Goal: Task Accomplishment & Management: Manage account settings

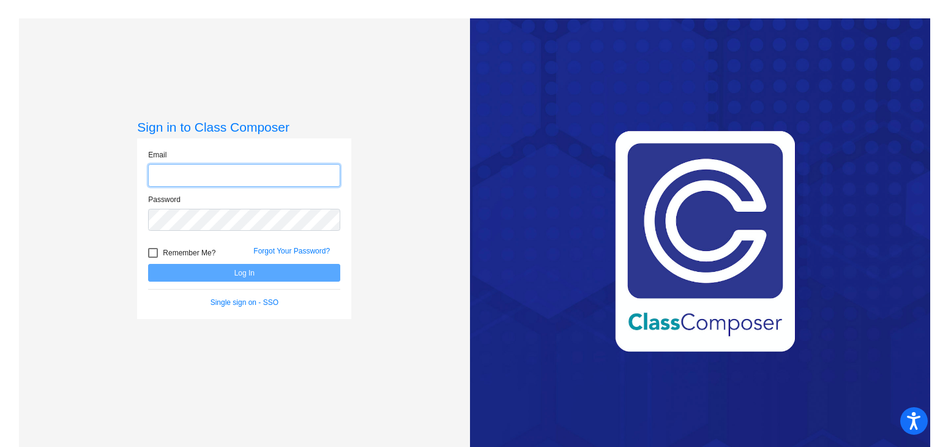
type input "[PERSON_NAME][EMAIL_ADDRESS][PERSON_NAME][DOMAIN_NAME]"
click at [247, 271] on button "Log In" at bounding box center [244, 273] width 192 height 18
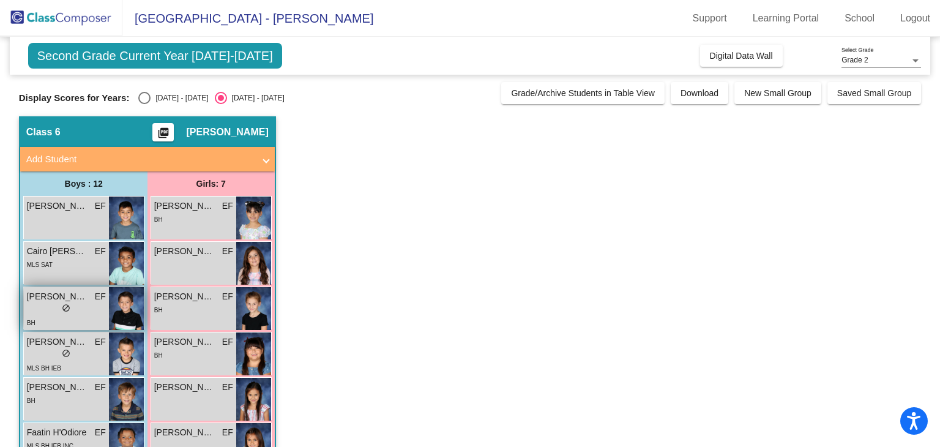
scroll to position [122, 0]
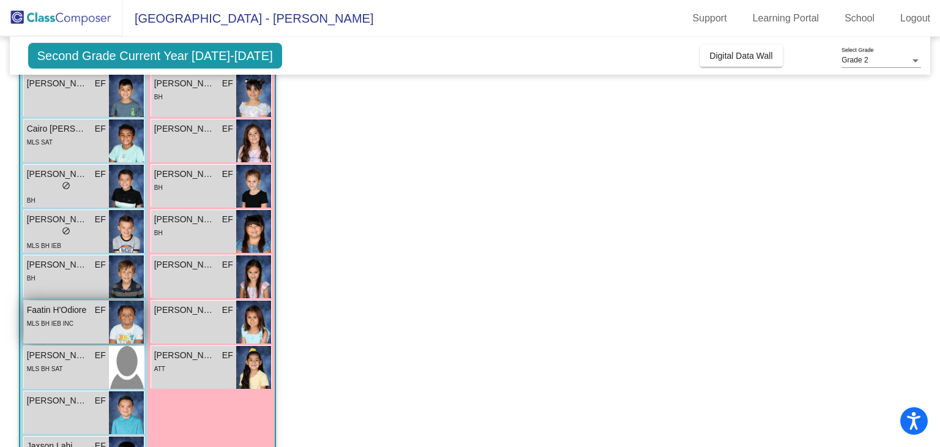
click at [56, 306] on span "Faatin H'Odiore" at bounding box center [57, 310] width 61 height 13
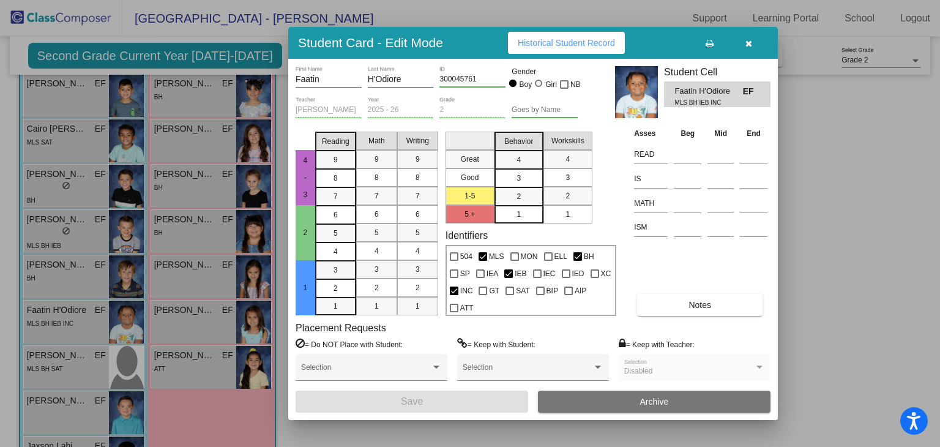
click at [757, 43] on button "button" at bounding box center [748, 43] width 39 height 22
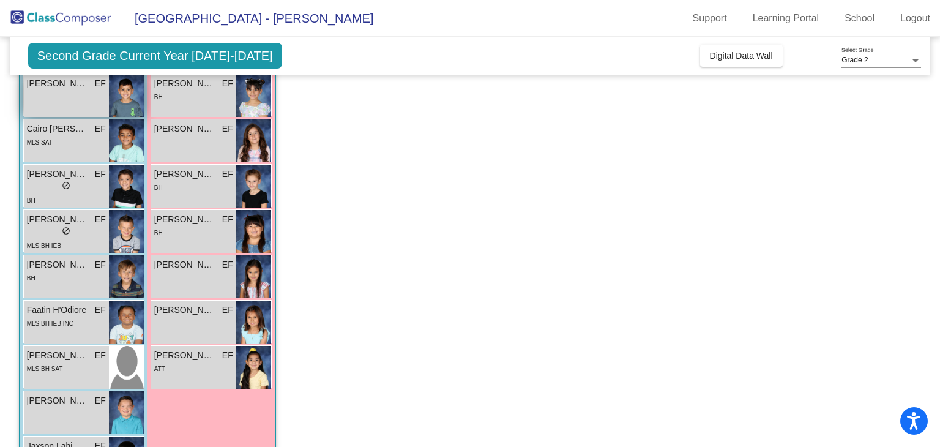
click at [56, 86] on span "[PERSON_NAME]" at bounding box center [57, 83] width 61 height 13
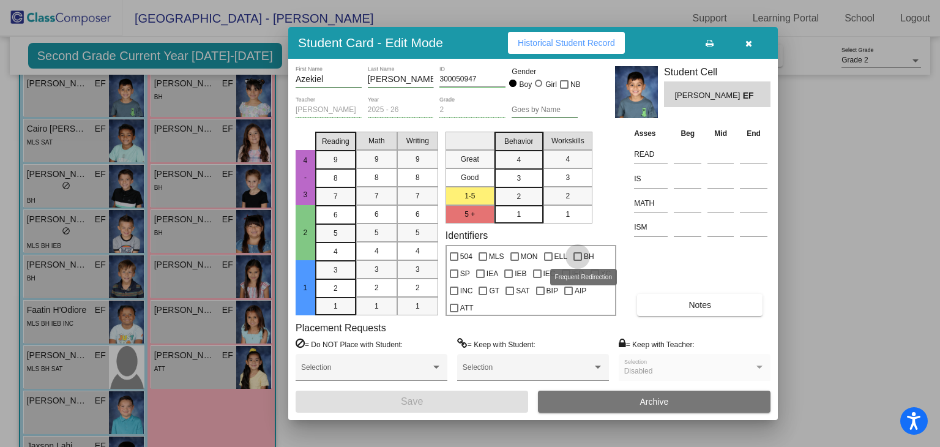
click at [576, 255] on div at bounding box center [578, 256] width 9 height 9
click at [577, 261] on input "BH" at bounding box center [577, 261] width 1 height 1
checkbox input "true"
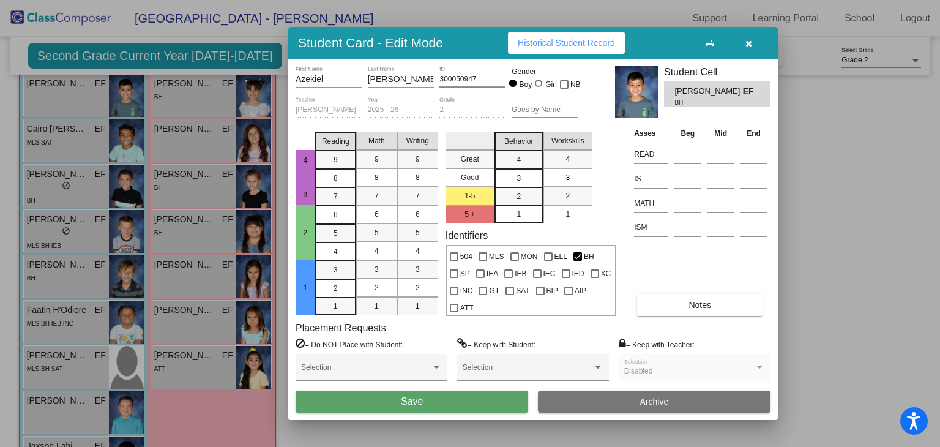
click at [441, 403] on button "Save" at bounding box center [412, 402] width 233 height 22
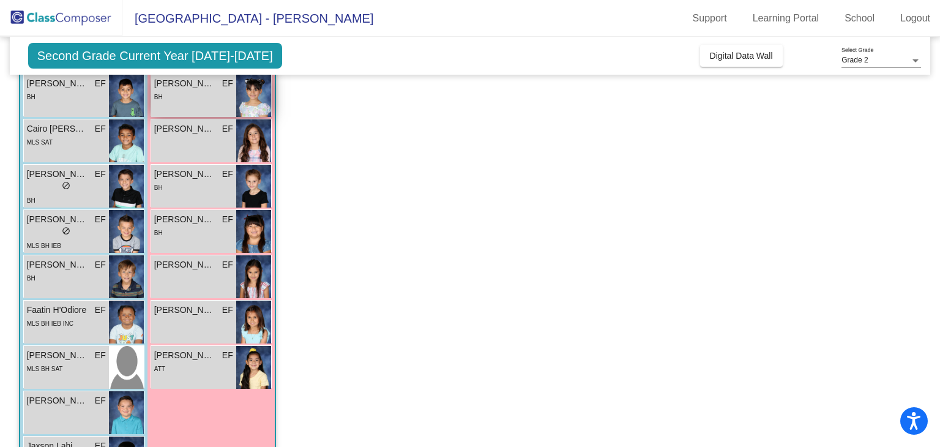
click at [173, 88] on span "[PERSON_NAME]" at bounding box center [184, 83] width 61 height 13
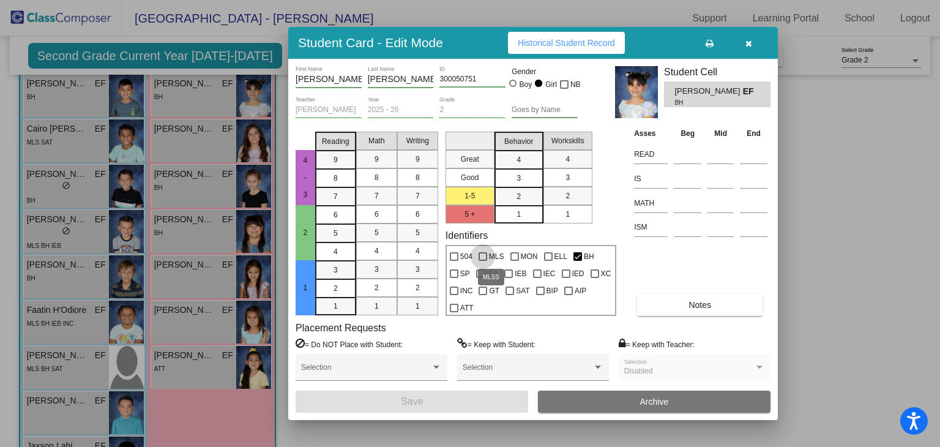
click at [481, 255] on div at bounding box center [483, 256] width 9 height 9
click at [482, 261] on input "MLS" at bounding box center [482, 261] width 1 height 1
checkbox input "true"
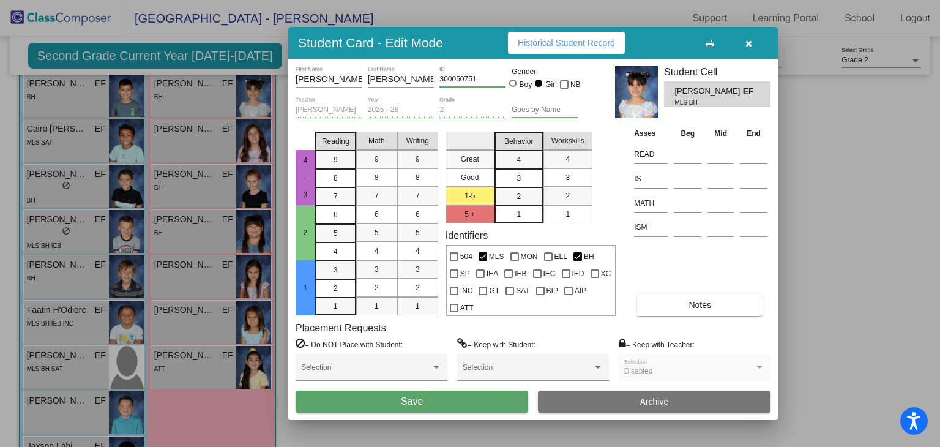
click at [457, 398] on button "Save" at bounding box center [412, 402] width 233 height 22
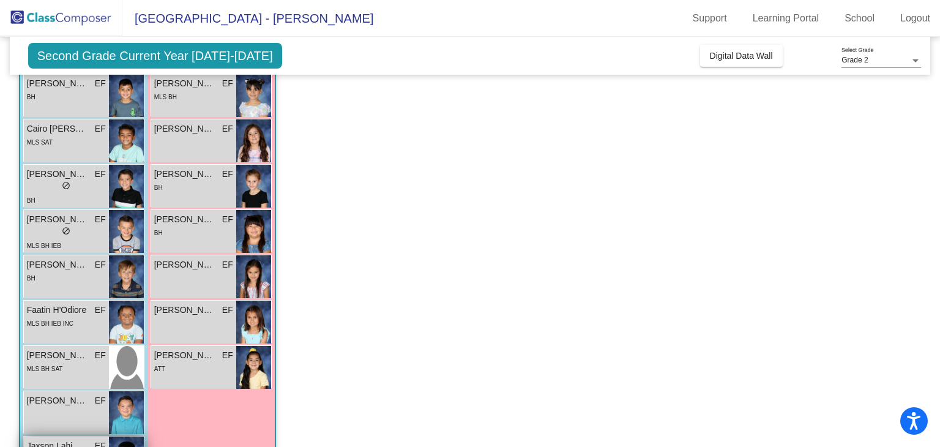
scroll to position [184, 0]
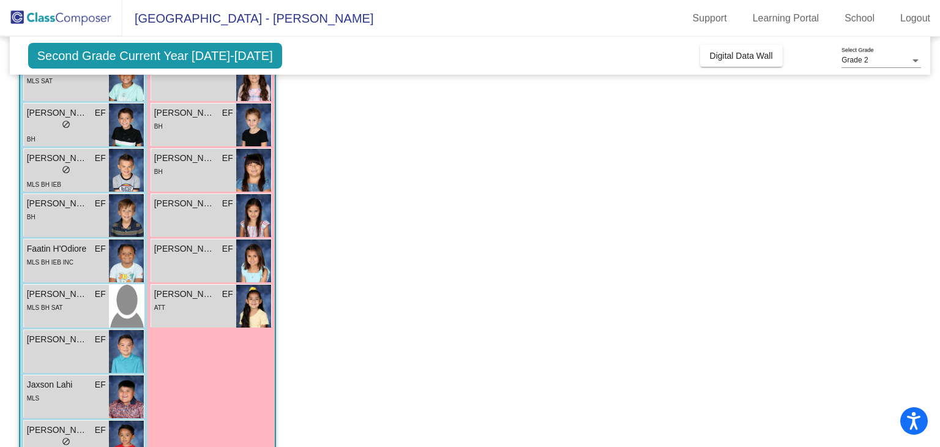
click at [731, 250] on app-classroom "Class 6 picture_as_pdf [PERSON_NAME] Add Student First Name Last Name Student I…" at bounding box center [470, 254] width 903 height 643
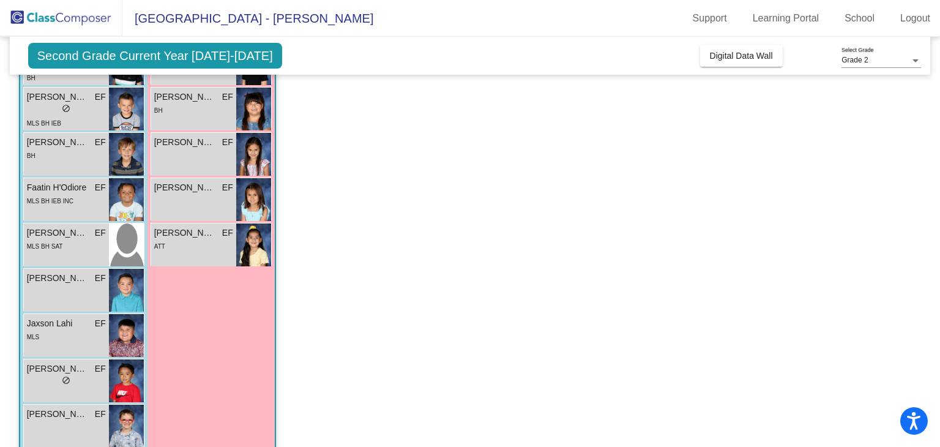
scroll to position [0, 0]
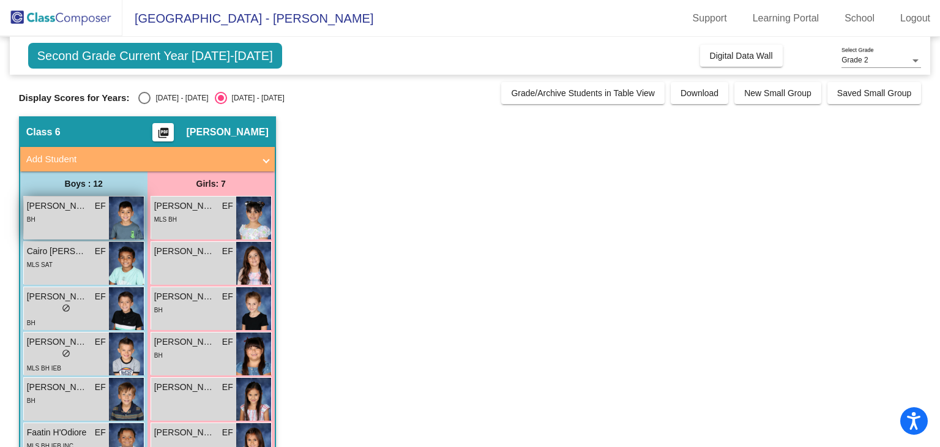
click at [66, 207] on span "[PERSON_NAME]" at bounding box center [57, 206] width 61 height 13
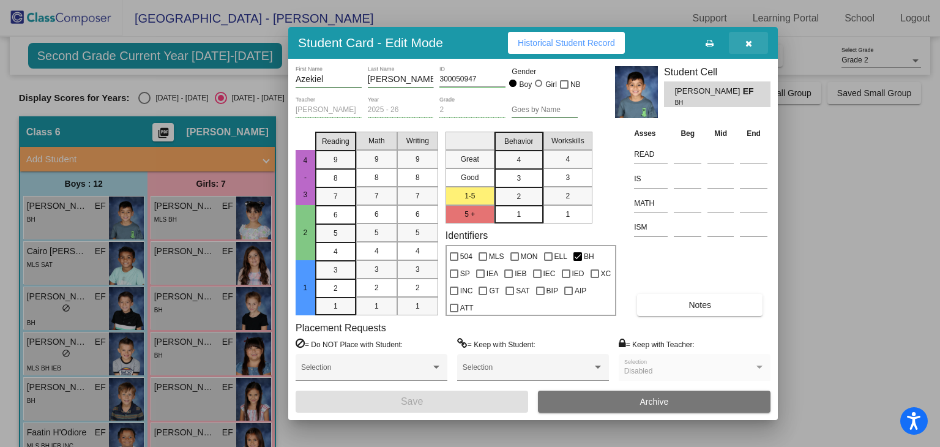
click at [752, 45] on button "button" at bounding box center [748, 43] width 39 height 22
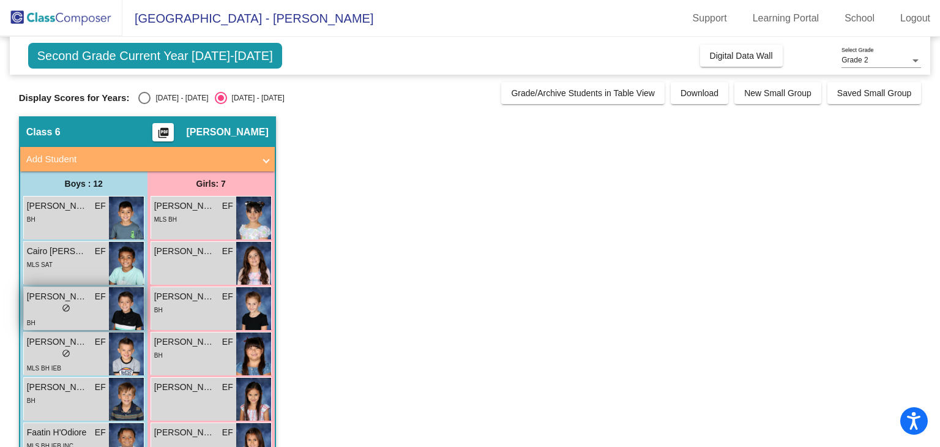
click at [64, 295] on span "[PERSON_NAME]" at bounding box center [57, 296] width 61 height 13
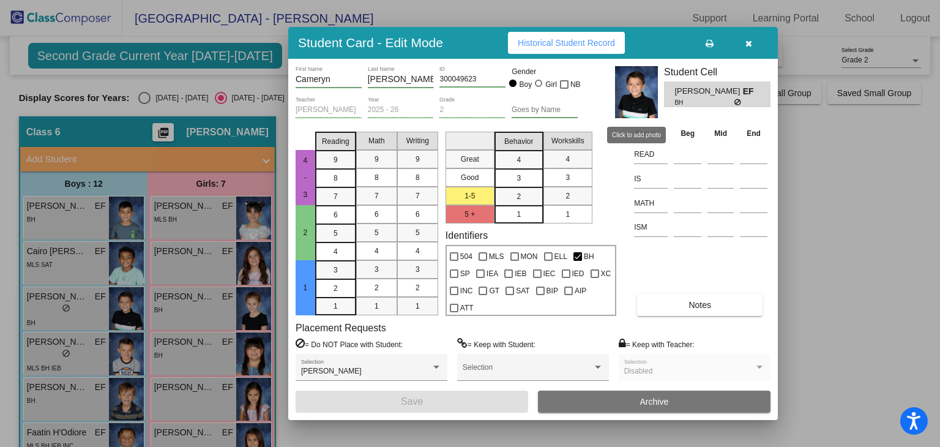
click at [632, 97] on img at bounding box center [636, 92] width 43 height 52
click at [570, 38] on span "Historical Student Record" at bounding box center [566, 43] width 97 height 10
click at [746, 41] on icon "button" at bounding box center [749, 43] width 7 height 9
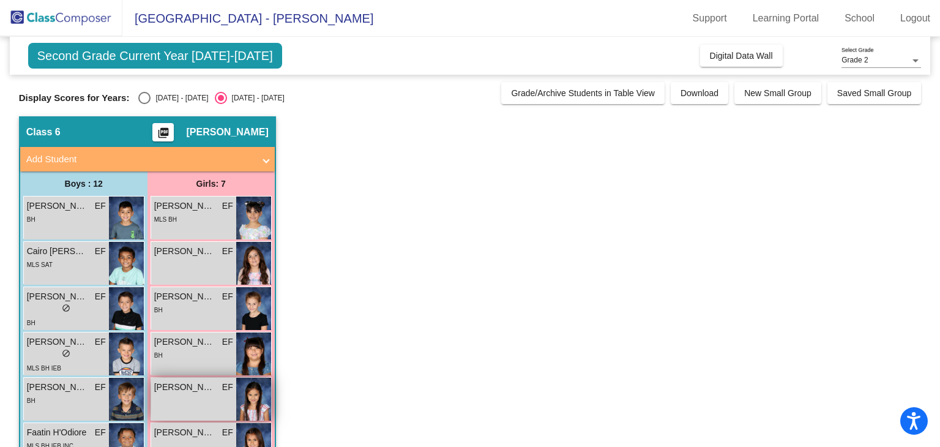
click at [184, 389] on span "[PERSON_NAME]" at bounding box center [184, 387] width 61 height 13
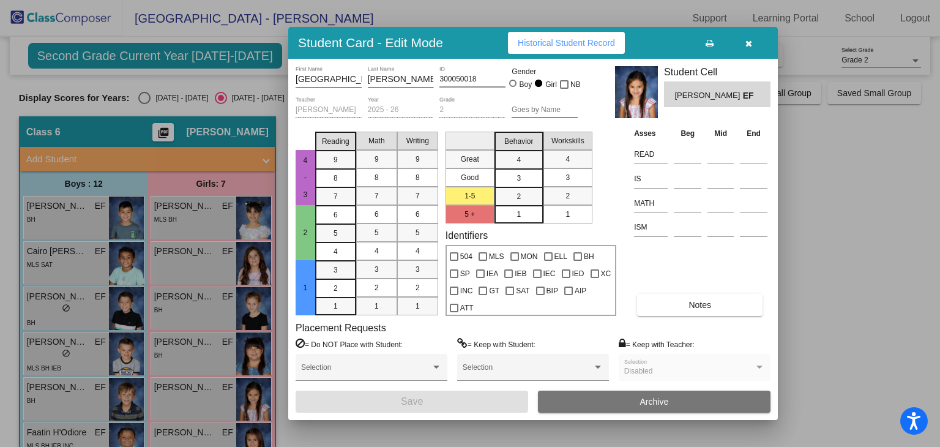
click at [563, 45] on span "Historical Student Record" at bounding box center [566, 43] width 97 height 10
click at [748, 40] on icon "button" at bounding box center [749, 43] width 7 height 9
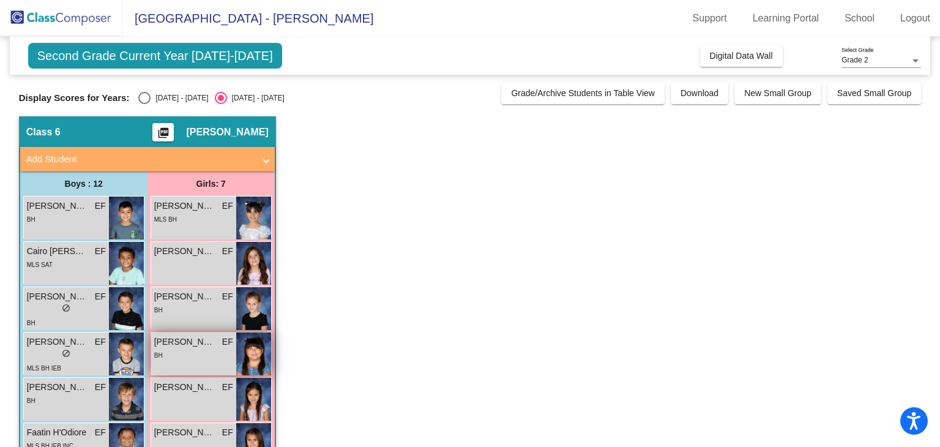
click at [193, 346] on span "[PERSON_NAME]" at bounding box center [184, 341] width 61 height 13
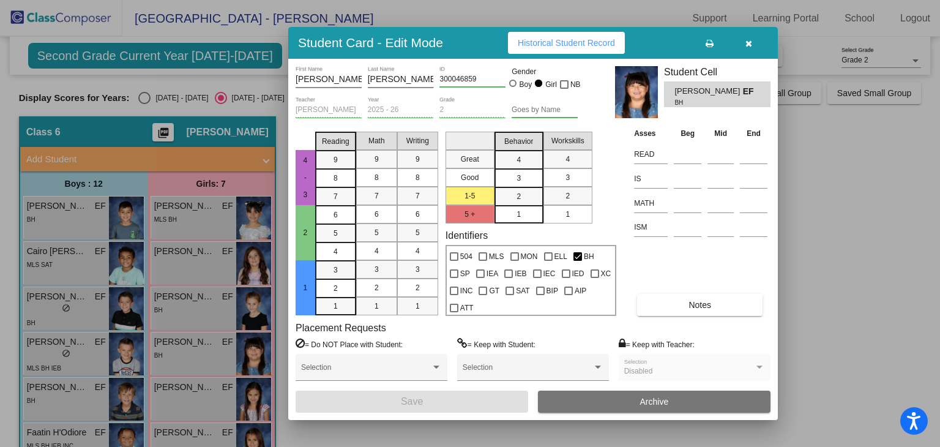
click at [540, 47] on span "Historical Student Record" at bounding box center [566, 43] width 97 height 10
click at [750, 47] on button "button" at bounding box center [748, 43] width 39 height 22
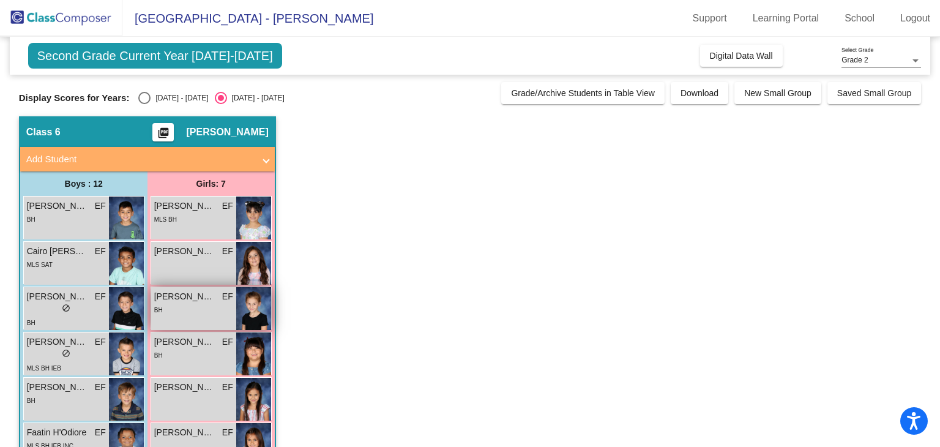
click at [195, 296] on span "[PERSON_NAME]" at bounding box center [184, 296] width 61 height 13
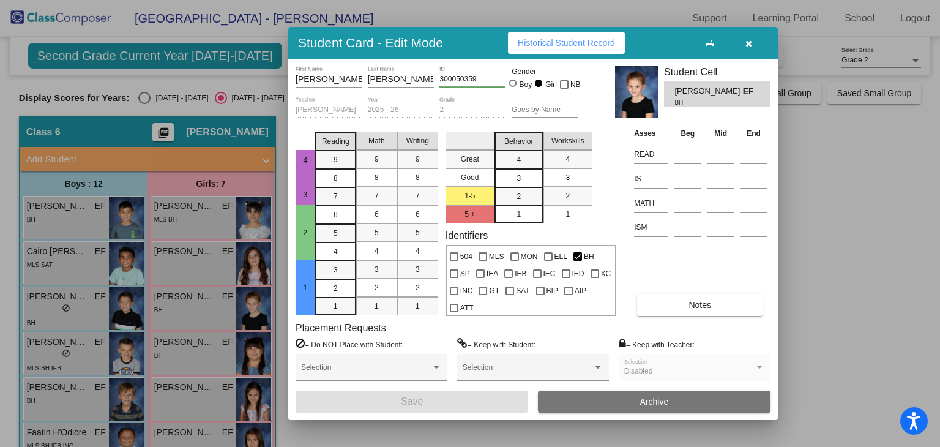
click at [535, 39] on span "Historical Student Record" at bounding box center [566, 43] width 97 height 10
click at [747, 39] on icon "button" at bounding box center [749, 43] width 7 height 9
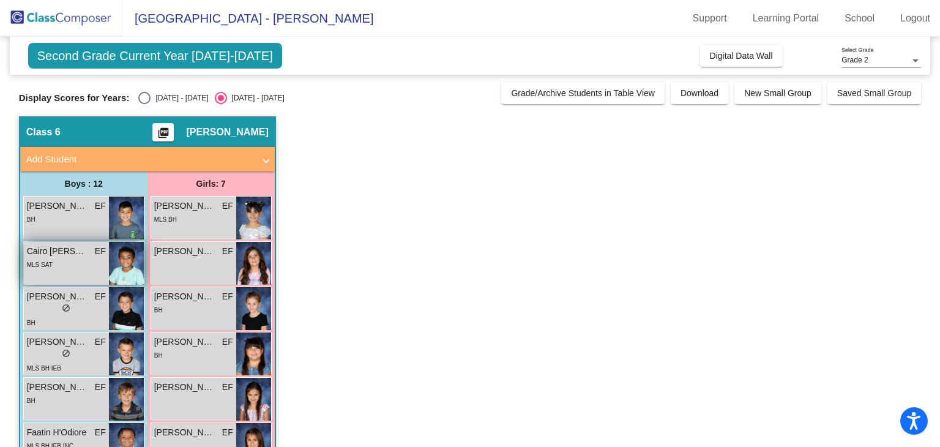
click at [61, 253] on span "Cairo [PERSON_NAME]" at bounding box center [57, 251] width 61 height 13
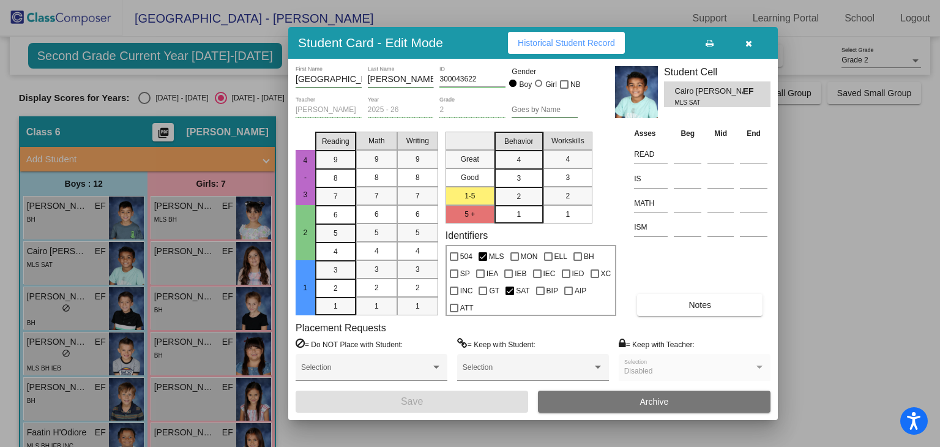
click at [540, 47] on span "Historical Student Record" at bounding box center [566, 43] width 97 height 10
click at [742, 40] on button "button" at bounding box center [748, 43] width 39 height 22
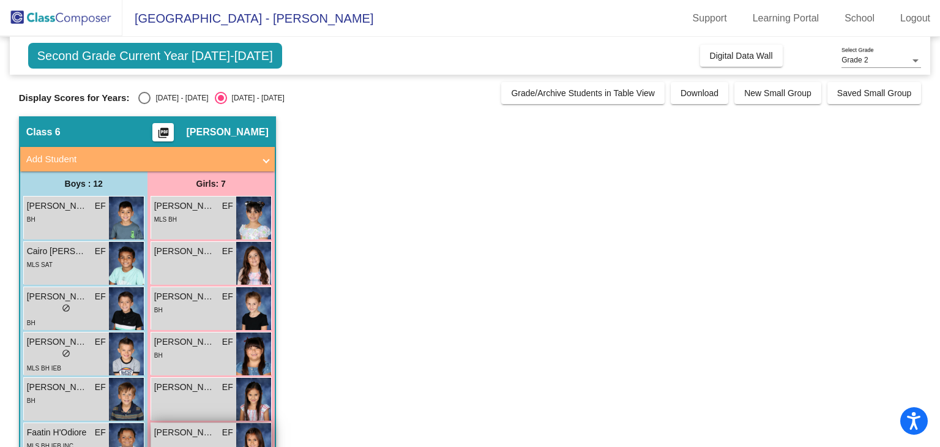
scroll to position [122, 0]
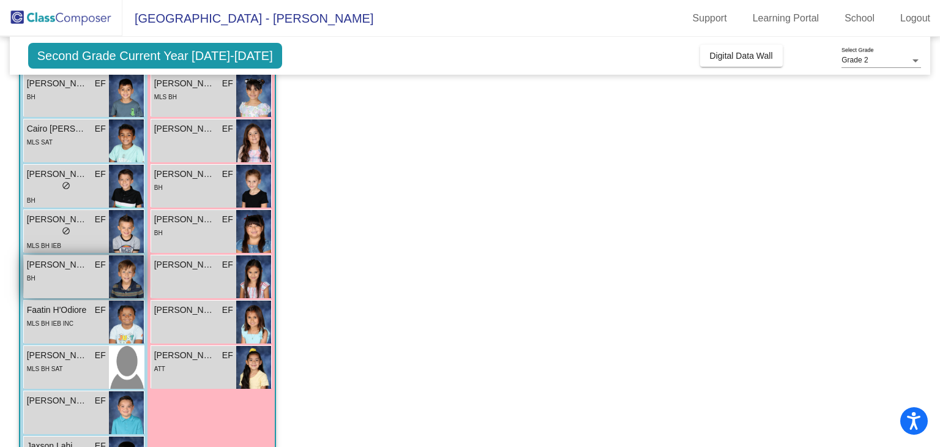
click at [56, 263] on span "[PERSON_NAME]" at bounding box center [57, 264] width 61 height 13
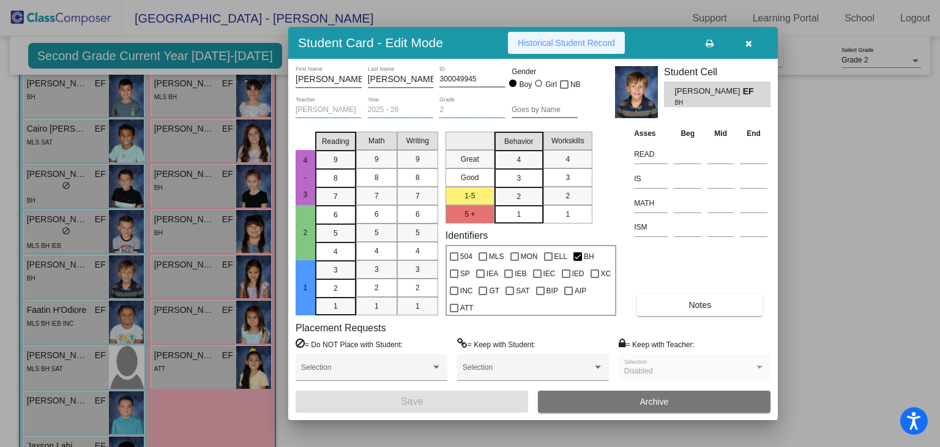
click at [535, 34] on button "Historical Student Record" at bounding box center [566, 43] width 117 height 22
click at [739, 38] on button "button" at bounding box center [748, 43] width 39 height 22
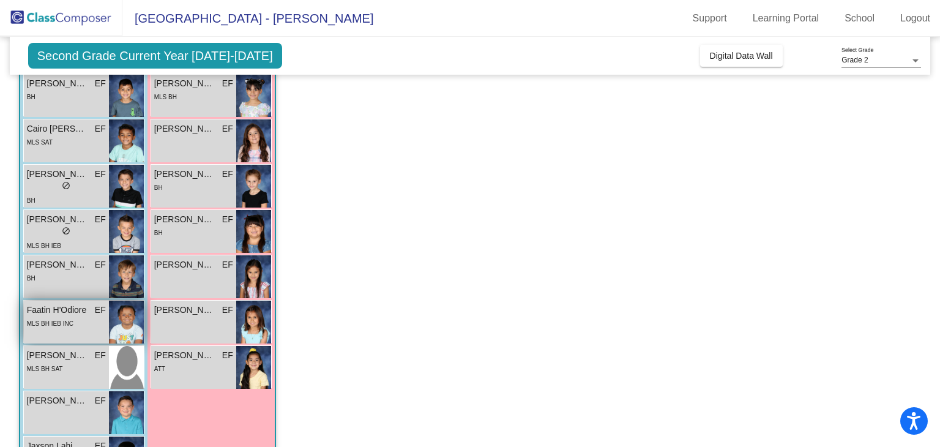
click at [73, 307] on span "Faatin H'Odiore" at bounding box center [57, 310] width 61 height 13
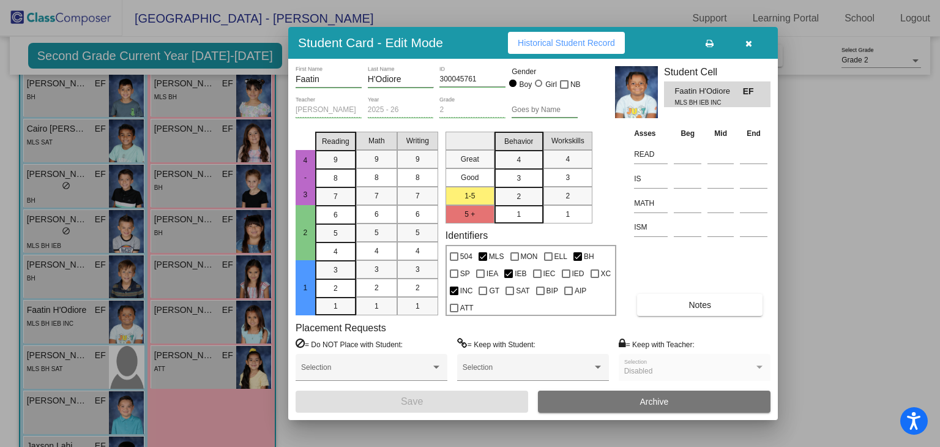
click at [548, 39] on span "Historical Student Record" at bounding box center [566, 43] width 97 height 10
click at [753, 39] on button "button" at bounding box center [748, 43] width 39 height 22
